Goal: Navigation & Orientation: Find specific page/section

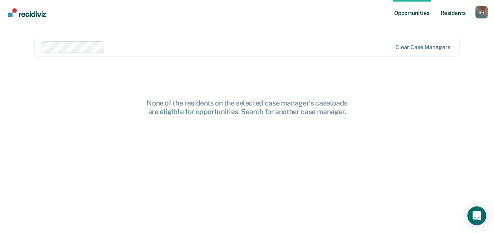
click at [451, 13] on link "Resident s" at bounding box center [452, 12] width 29 height 25
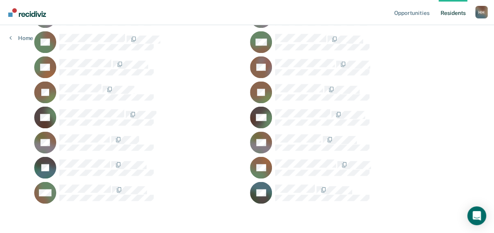
scroll to position [591, 0]
click at [423, 14] on link "Opportunities" at bounding box center [411, 12] width 38 height 25
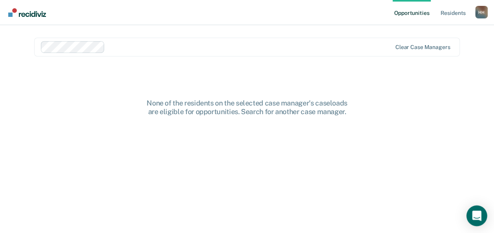
click at [474, 218] on icon "Open Intercom Messenger" at bounding box center [476, 216] width 10 height 10
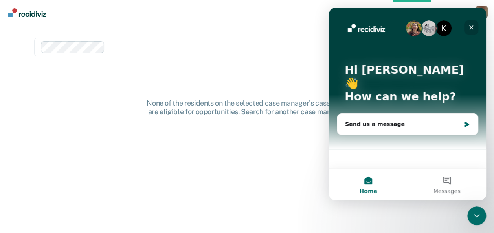
click at [468, 27] on icon "Close" at bounding box center [471, 27] width 6 height 6
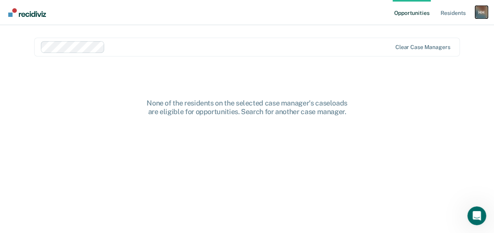
click at [481, 11] on div "H H" at bounding box center [481, 12] width 13 height 13
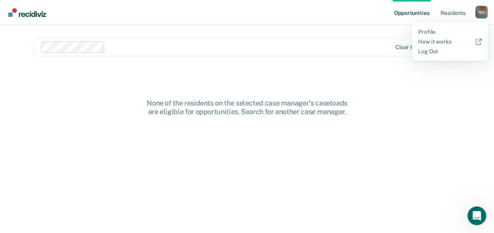
click at [432, 101] on div "None of the residents on the selected case manager's caseloads are eligible for…" at bounding box center [246, 171] width 425 height 145
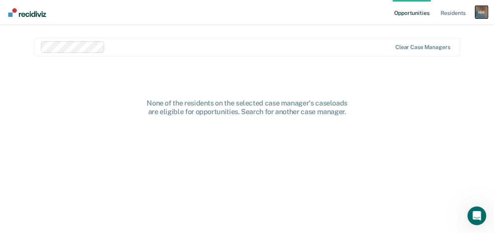
click at [483, 12] on div "H H" at bounding box center [481, 12] width 13 height 13
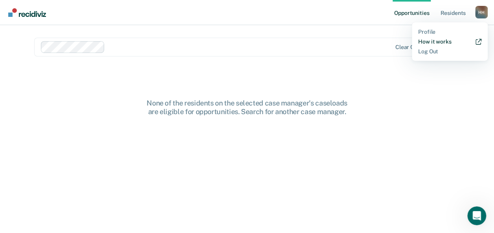
click at [450, 44] on link "How it works" at bounding box center [449, 42] width 63 height 7
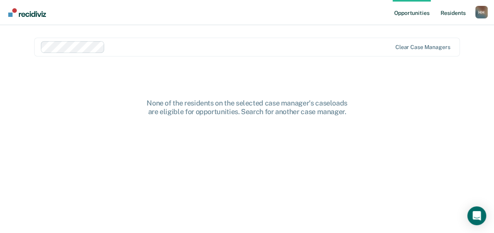
click at [447, 16] on link "Resident s" at bounding box center [452, 12] width 29 height 25
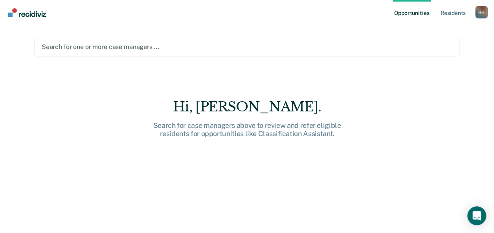
click at [159, 46] on div at bounding box center [247, 46] width 411 height 9
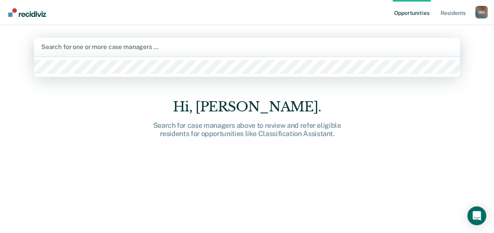
click at [142, 44] on div at bounding box center [246, 46] width 411 height 9
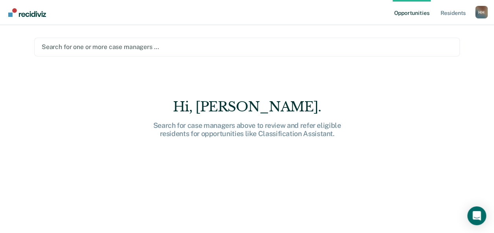
type input "b"
click at [478, 13] on div "H H" at bounding box center [481, 12] width 13 height 13
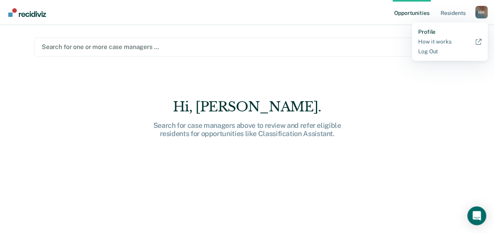
click at [432, 31] on link "Profile" at bounding box center [449, 32] width 63 height 7
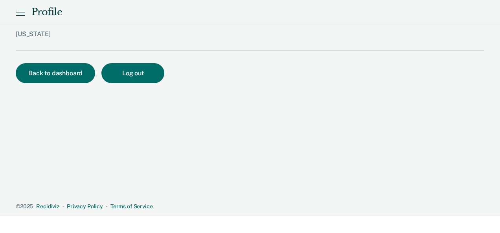
click at [24, 9] on icon at bounding box center [20, 12] width 9 height 9
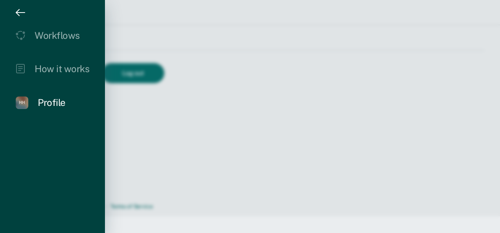
click at [304, 128] on div at bounding box center [250, 116] width 500 height 233
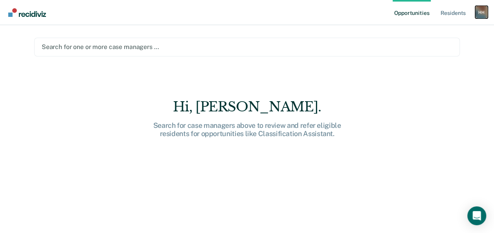
click at [480, 15] on div "H H" at bounding box center [481, 12] width 13 height 13
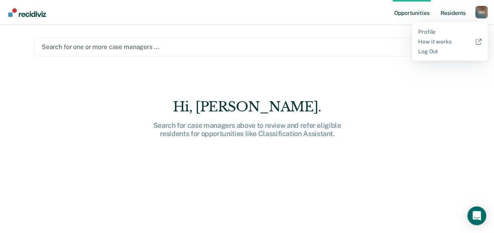
click at [455, 15] on link "Resident s" at bounding box center [452, 12] width 29 height 25
